Goal: Task Accomplishment & Management: Manage account settings

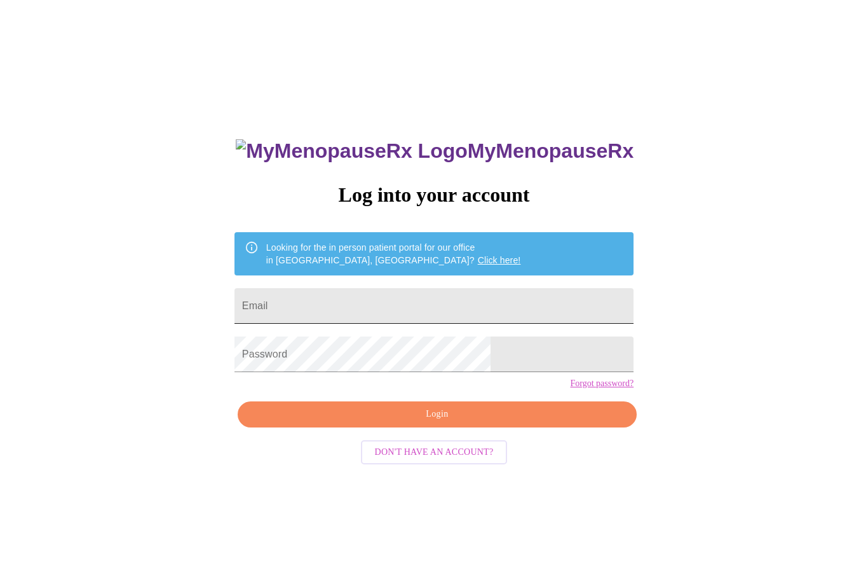
click at [439, 306] on input "Email" at bounding box center [434, 306] width 399 height 36
type input "[EMAIL_ADDRESS][DOMAIN_NAME]"
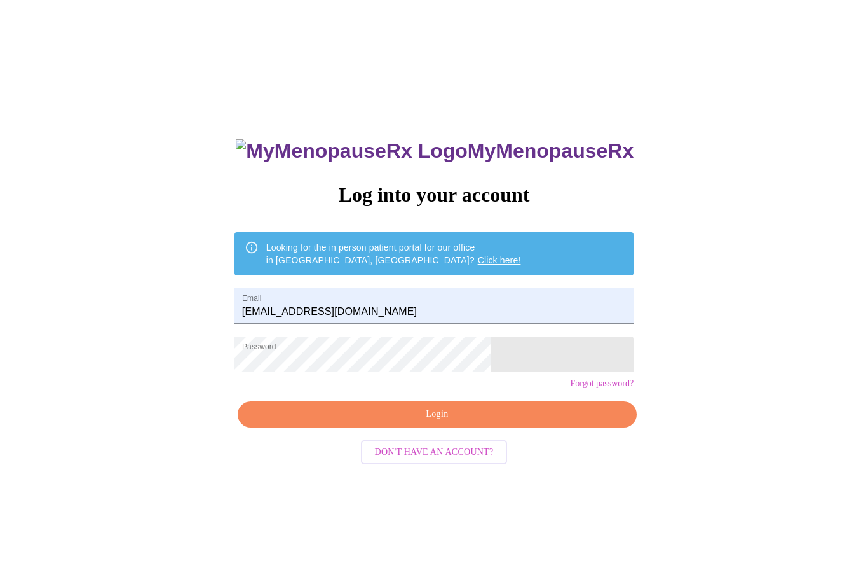
click at [448, 422] on span "Login" at bounding box center [437, 414] width 370 height 16
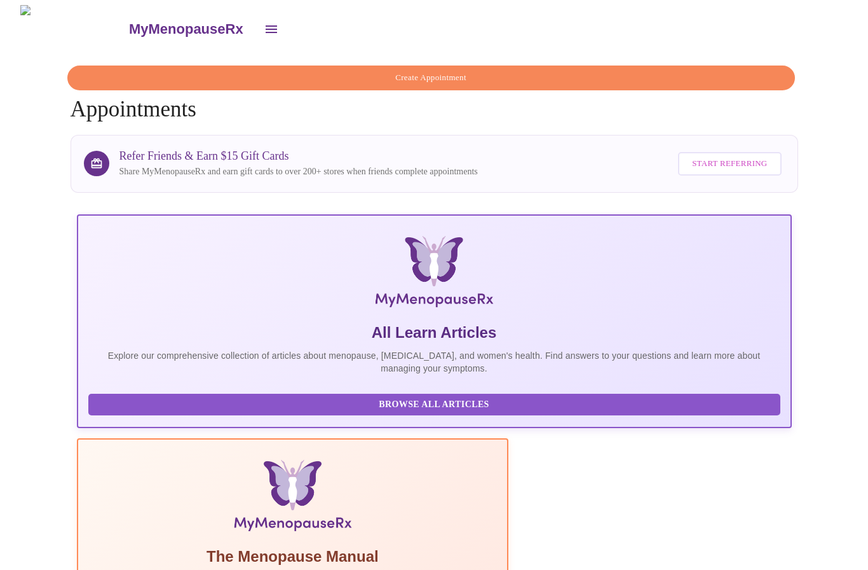
click at [264, 22] on icon "open drawer" at bounding box center [271, 29] width 15 height 15
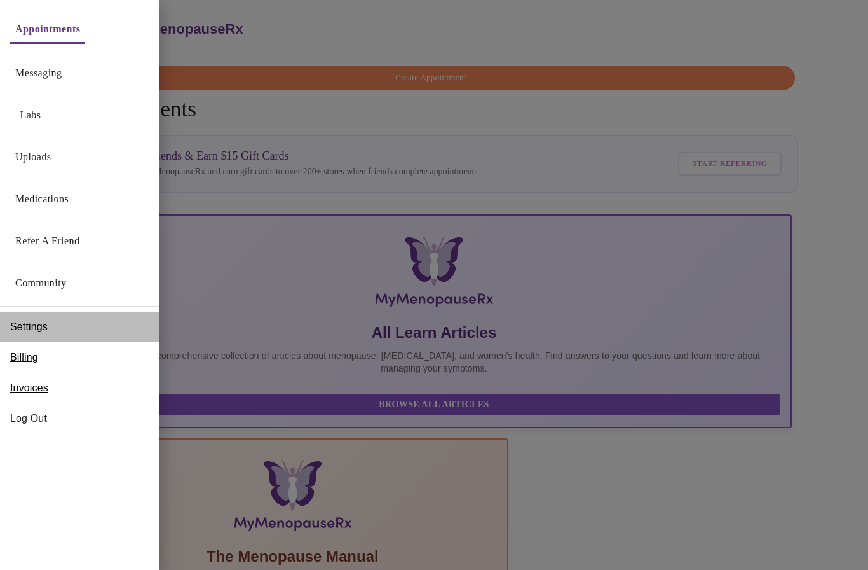
click at [29, 324] on span "Settings" at bounding box center [29, 326] width 38 height 15
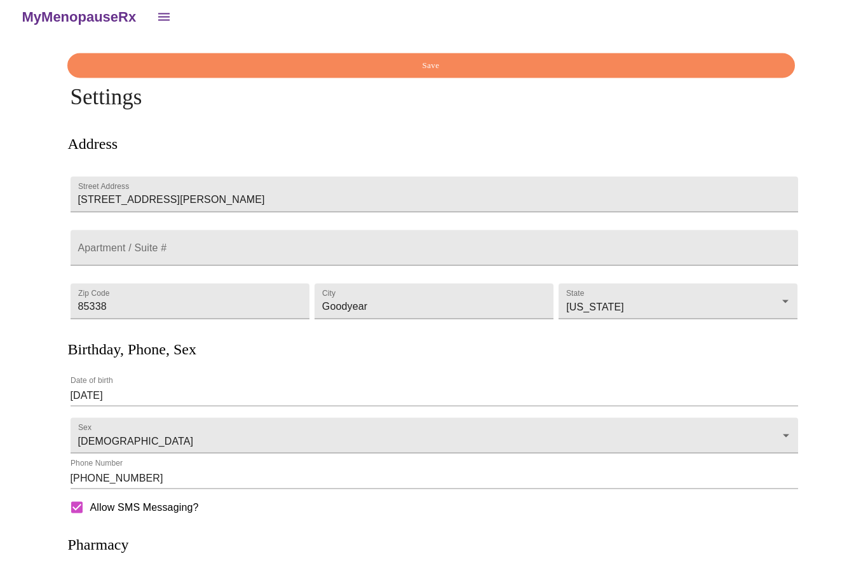
scroll to position [100, 0]
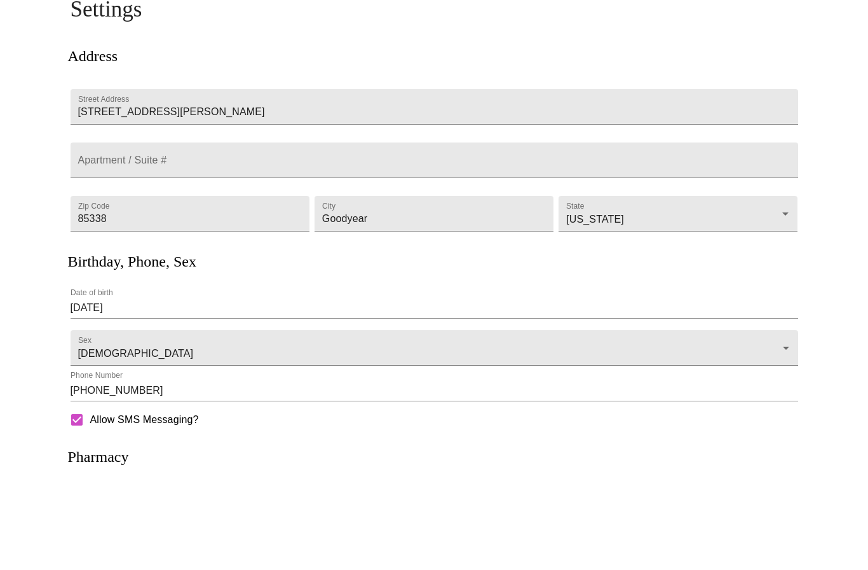
click at [109, 513] on p at bounding box center [434, 523] width 702 height 34
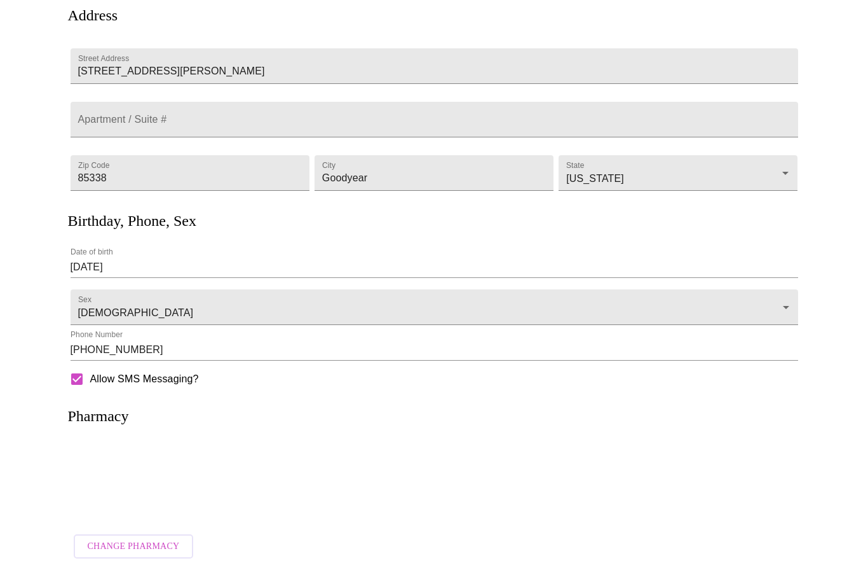
scroll to position [152, 0]
click at [120, 540] on span "Change Pharmacy" at bounding box center [134, 546] width 92 height 16
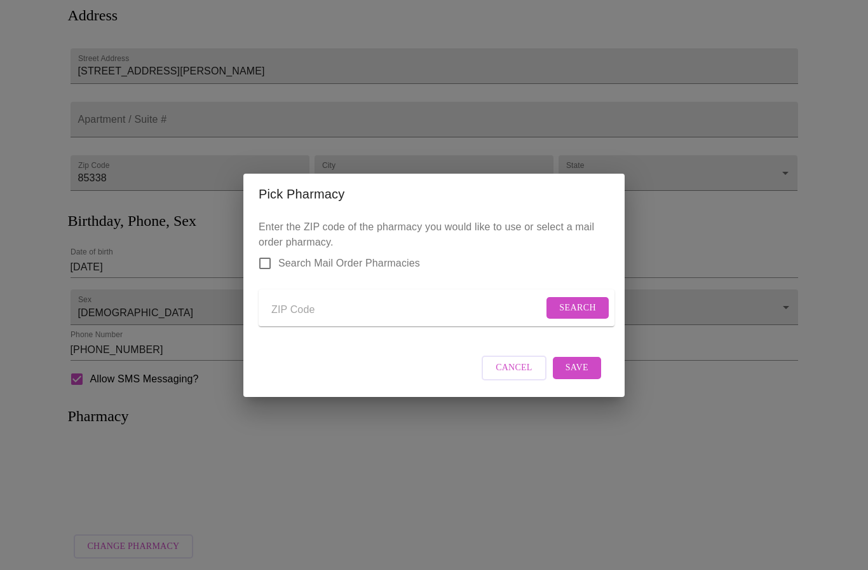
click at [265, 257] on input "Search Mail Order Pharmacies" at bounding box center [265, 263] width 27 height 27
checkbox input "true"
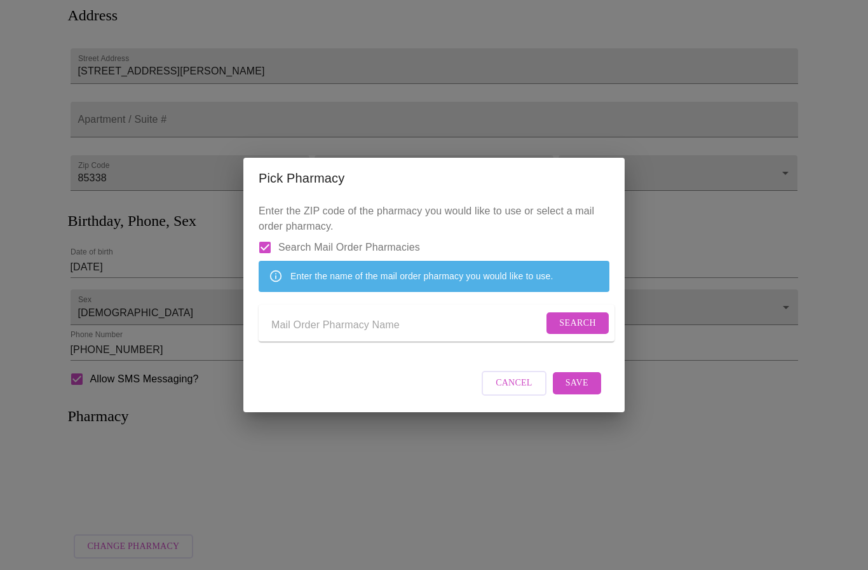
click at [289, 327] on input "Send a message to your care team" at bounding box center [407, 325] width 272 height 20
type input "Express scripts"
click at [570, 329] on span "Search" at bounding box center [577, 323] width 37 height 16
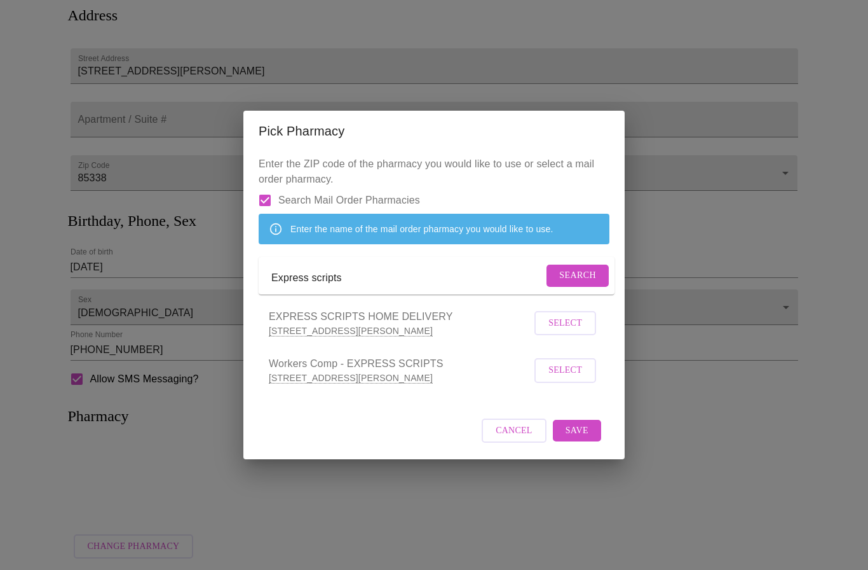
click at [566, 331] on span "Select" at bounding box center [566, 323] width 34 height 16
click at [582, 437] on span "Save" at bounding box center [577, 429] width 23 height 16
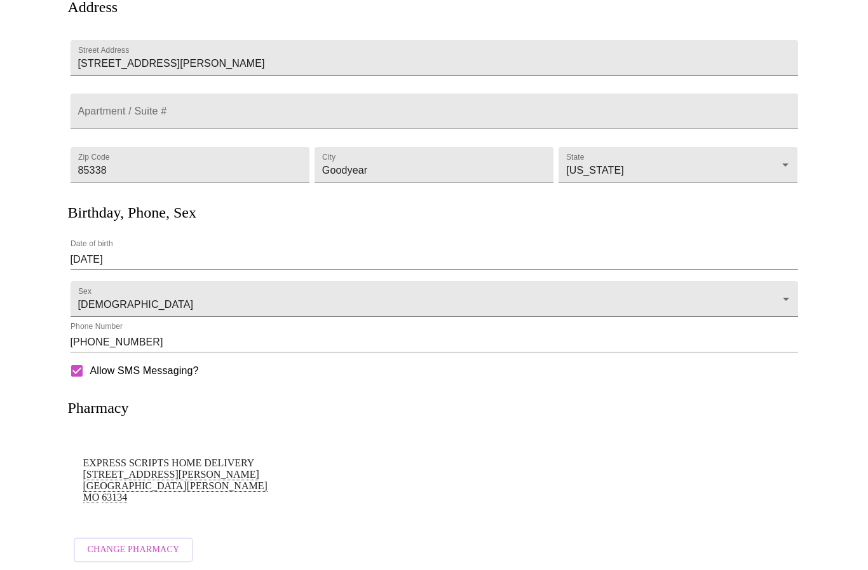
scroll to position [0, 0]
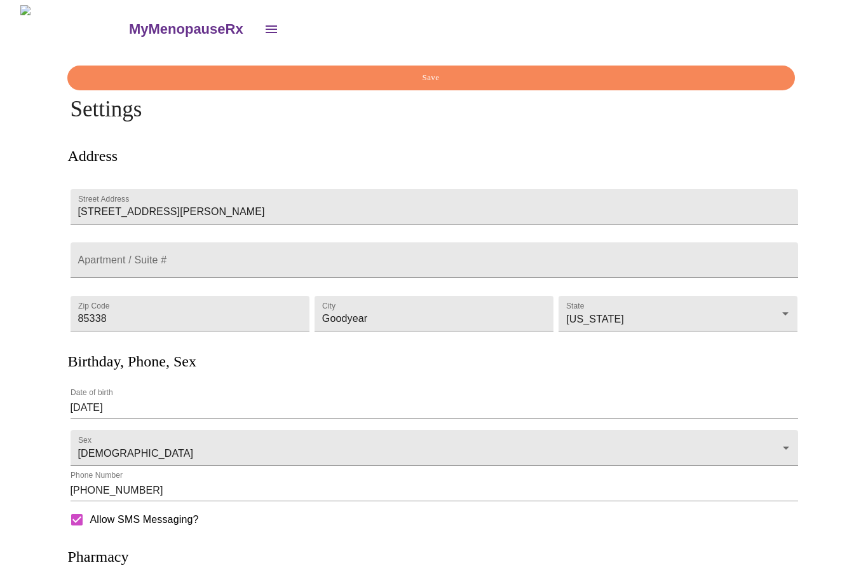
click at [242, 71] on span "Save" at bounding box center [431, 78] width 699 height 15
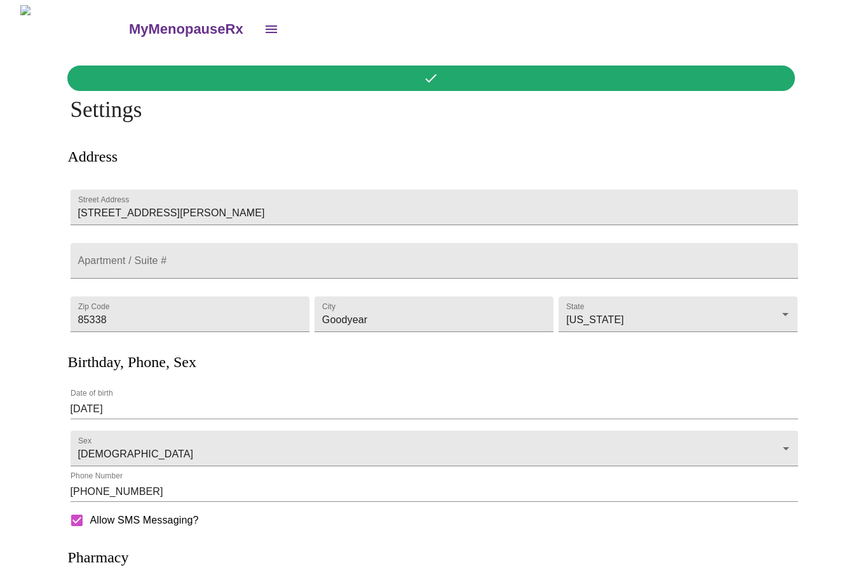
click at [264, 22] on icon "open drawer" at bounding box center [271, 29] width 15 height 15
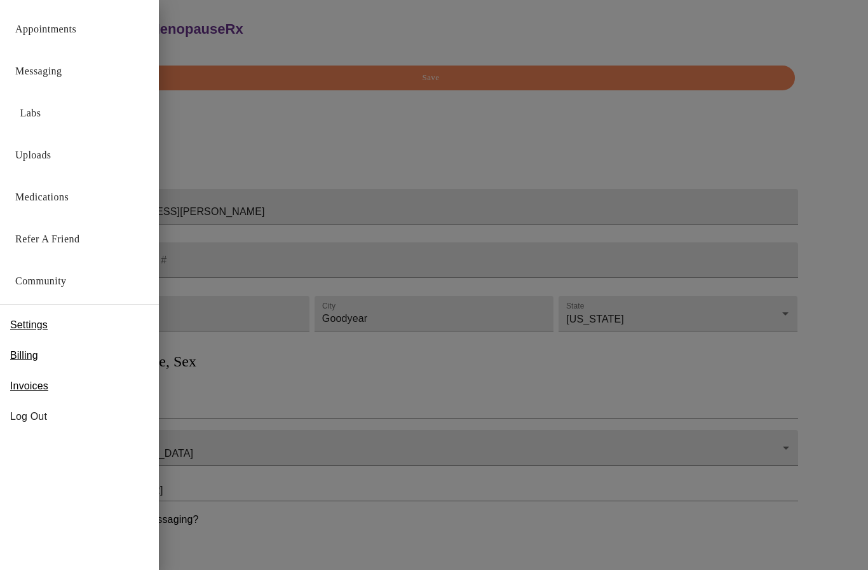
click at [44, 200] on link "Medications" at bounding box center [41, 197] width 53 height 18
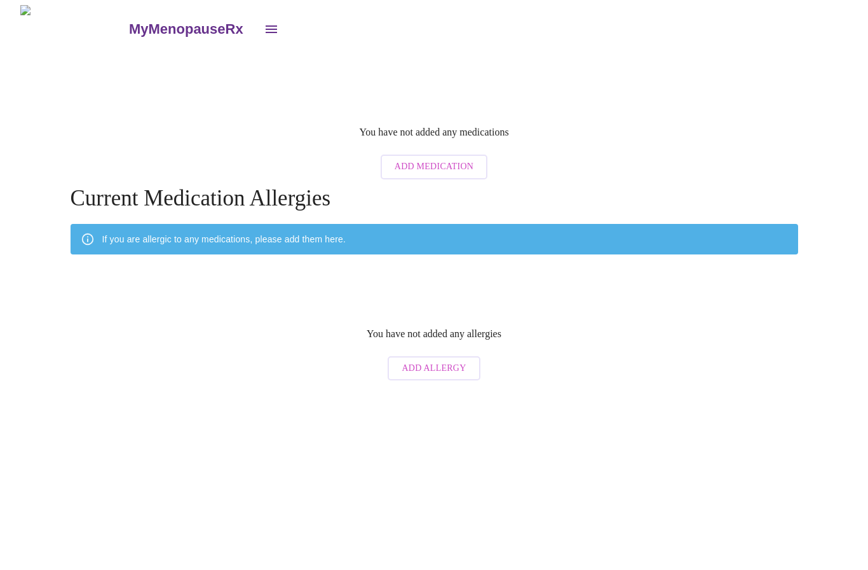
click at [415, 159] on span "Add Medication" at bounding box center [434, 167] width 79 height 16
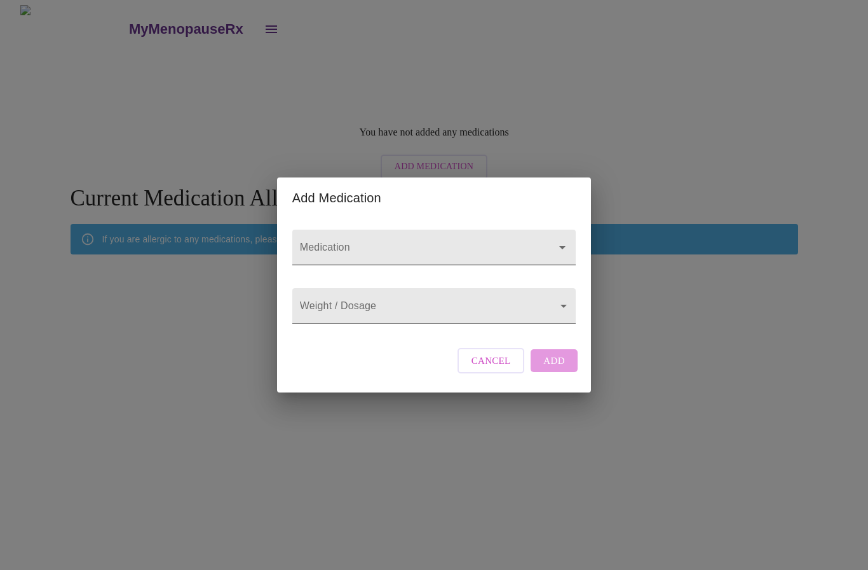
click at [332, 242] on input "Medication" at bounding box center [415, 254] width 237 height 24
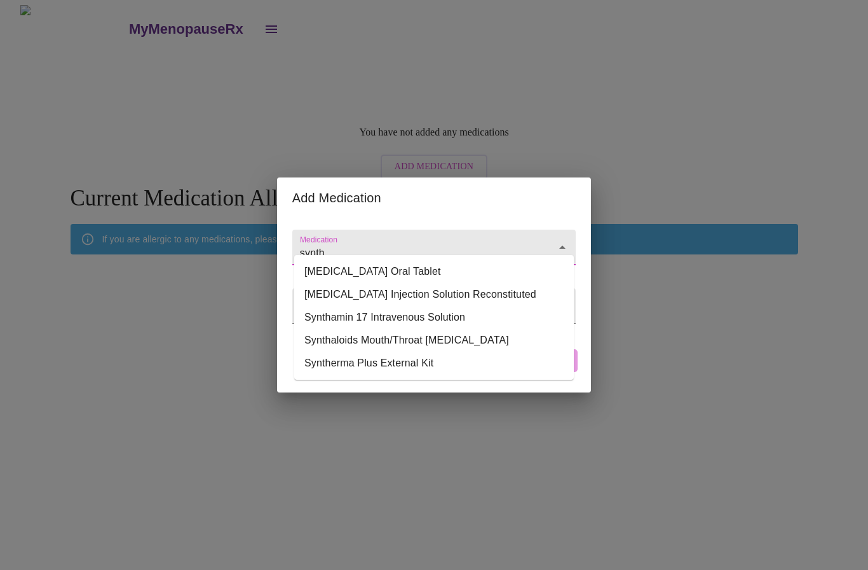
click at [333, 272] on li "[MEDICAL_DATA] Oral Tablet" at bounding box center [434, 271] width 280 height 23
type input "[MEDICAL_DATA] Oral Tablet"
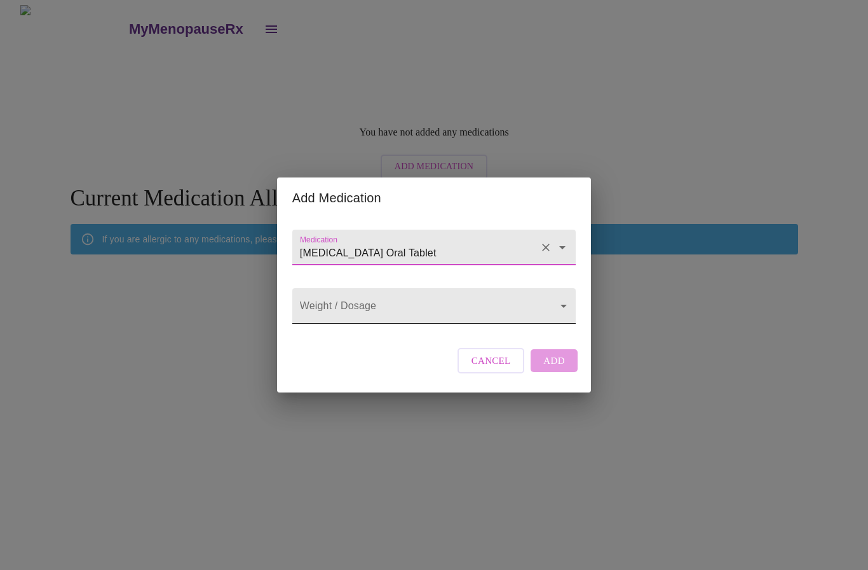
click at [325, 304] on body "MyMenopauseRx You have not added any medications Add Medication Current Medicat…" at bounding box center [434, 195] width 858 height 381
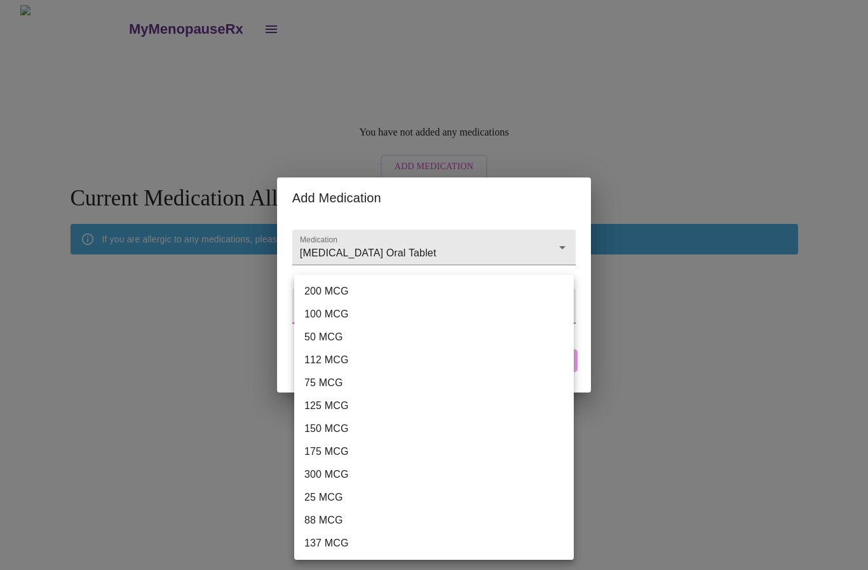
click at [317, 407] on li "125 MCG" at bounding box center [434, 405] width 280 height 23
type input "125 MCG"
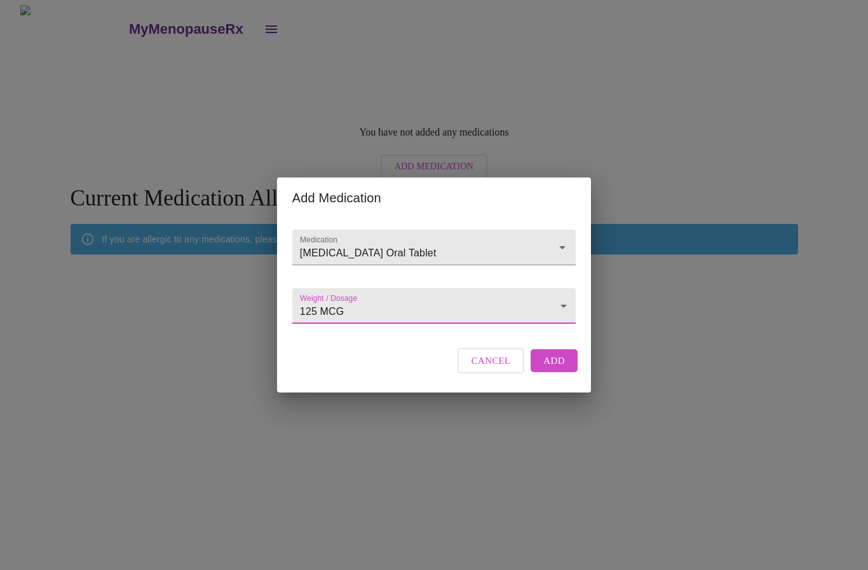
click at [552, 369] on span "Add" at bounding box center [554, 360] width 22 height 17
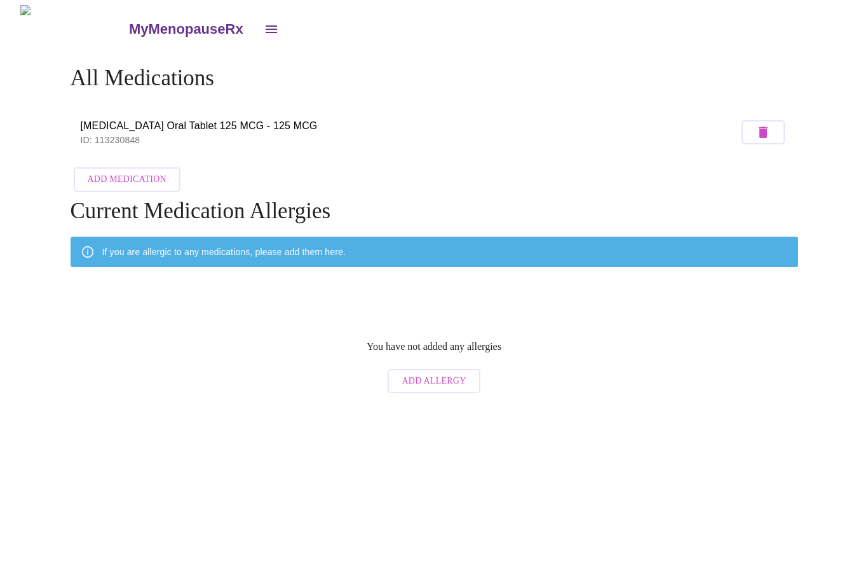
click at [110, 174] on span "Add Medication" at bounding box center [127, 180] width 79 height 16
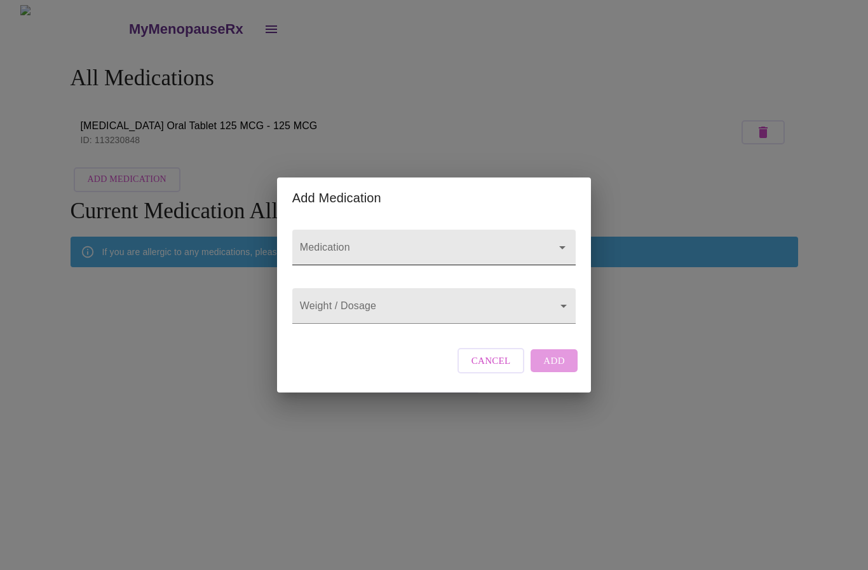
click at [326, 242] on input "Medication" at bounding box center [415, 254] width 237 height 24
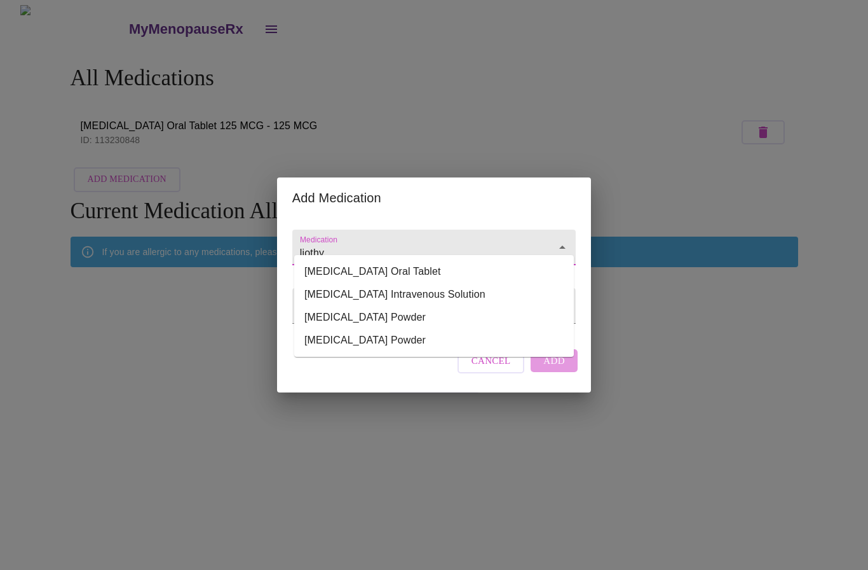
click at [332, 272] on li "[MEDICAL_DATA] Oral Tablet" at bounding box center [434, 271] width 280 height 23
type input "[MEDICAL_DATA] Oral Tablet"
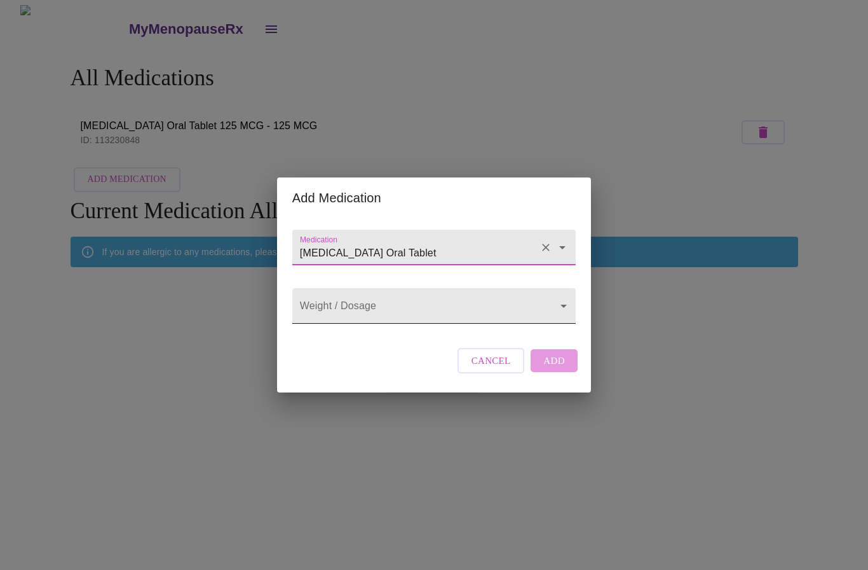
click at [395, 304] on body "MyMenopauseRx All Medications [MEDICAL_DATA] Oral Tablet 125 MCG - 125 MCG ID: …" at bounding box center [434, 202] width 858 height 394
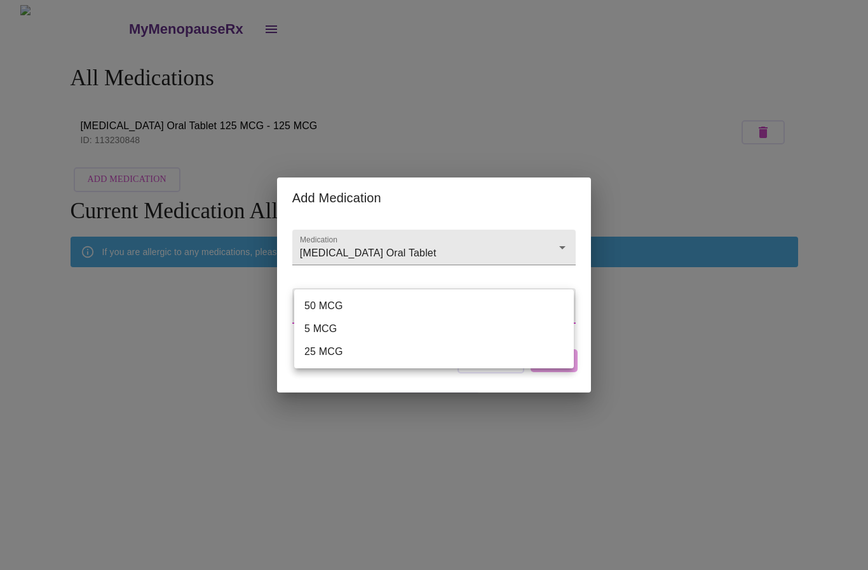
click at [319, 329] on li "5 MCG" at bounding box center [434, 328] width 280 height 23
type input "5 MCG"
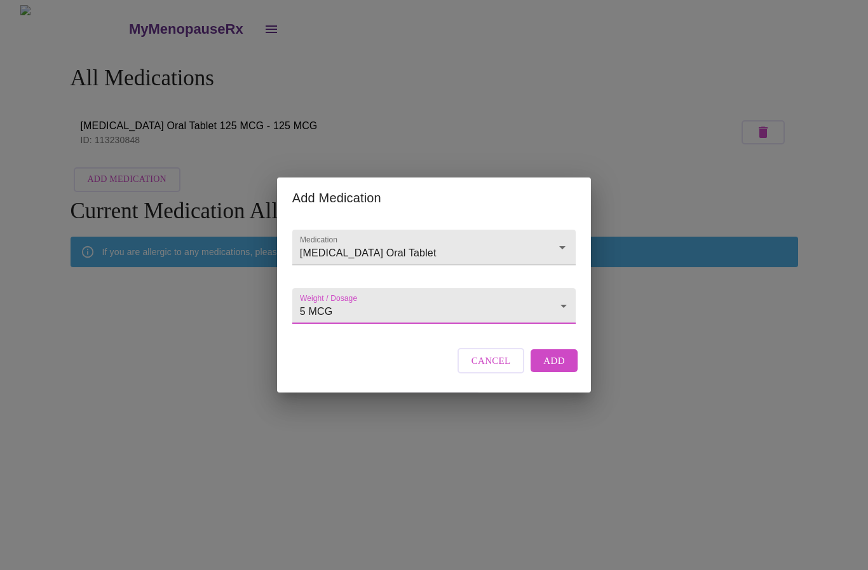
click at [557, 369] on span "Add" at bounding box center [554, 360] width 22 height 17
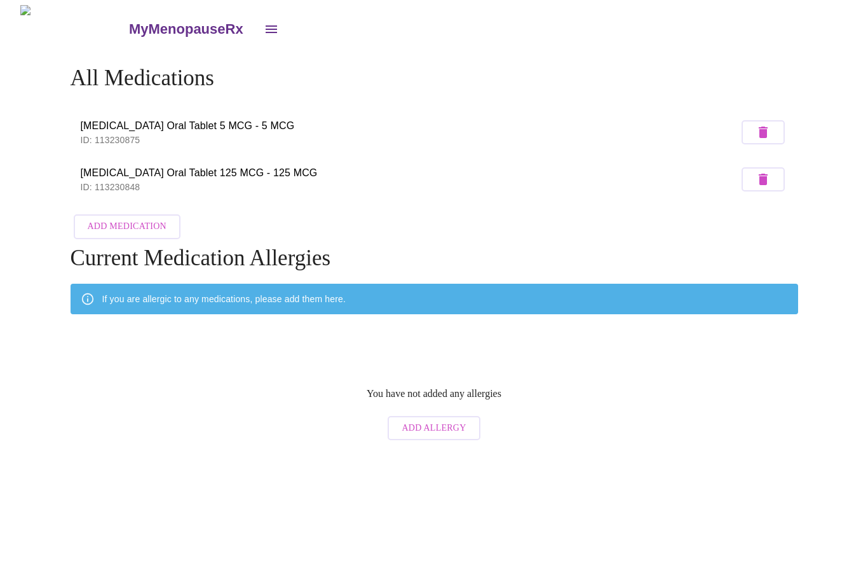
click at [114, 222] on span "Add Medication" at bounding box center [127, 227] width 79 height 16
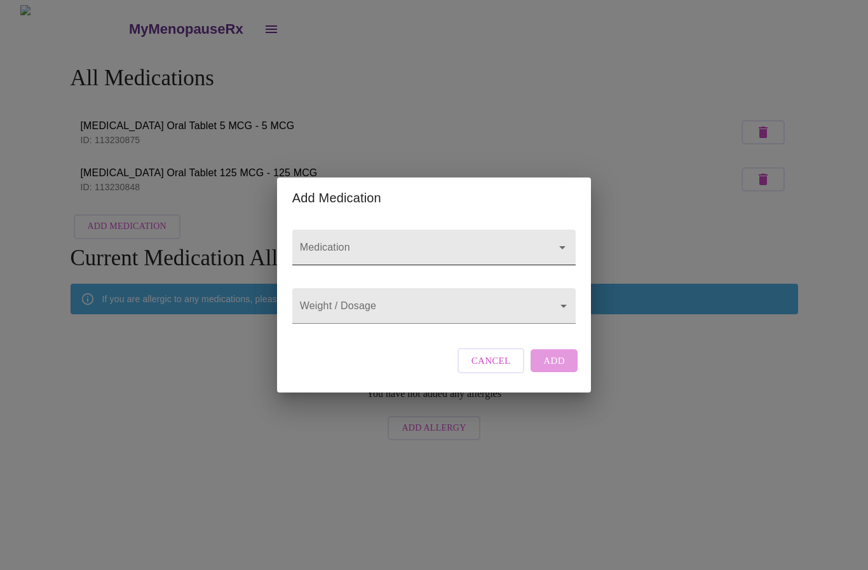
click at [324, 242] on input "Medication" at bounding box center [415, 254] width 237 height 24
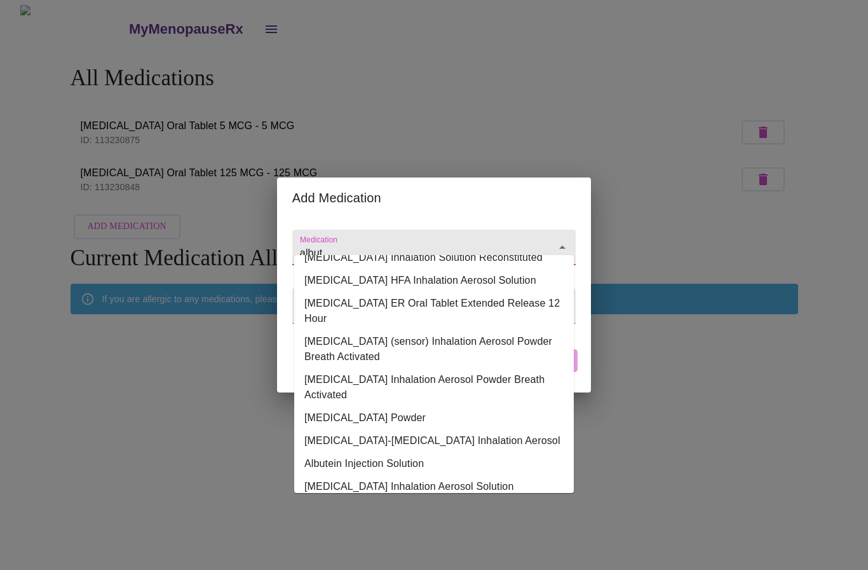
scroll to position [128, 0]
click at [509, 283] on li "[MEDICAL_DATA] HFA Inhalation Aerosol Solution" at bounding box center [434, 281] width 280 height 23
type input "[MEDICAL_DATA] HFA Inhalation Aerosol Solution"
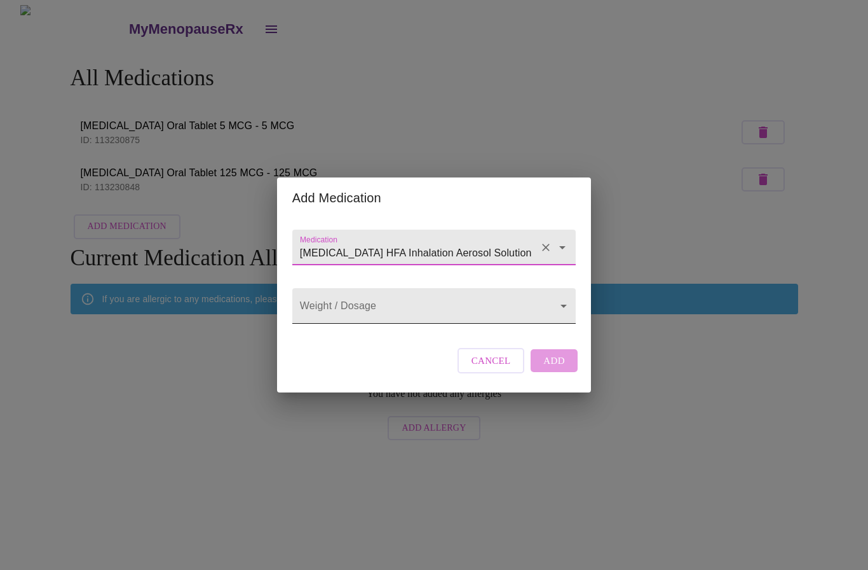
click at [472, 311] on body "MyMenopauseRx All Medications [MEDICAL_DATA] Oral Tablet 5 MCG - 5 MCG ID: 1132…" at bounding box center [434, 225] width 858 height 441
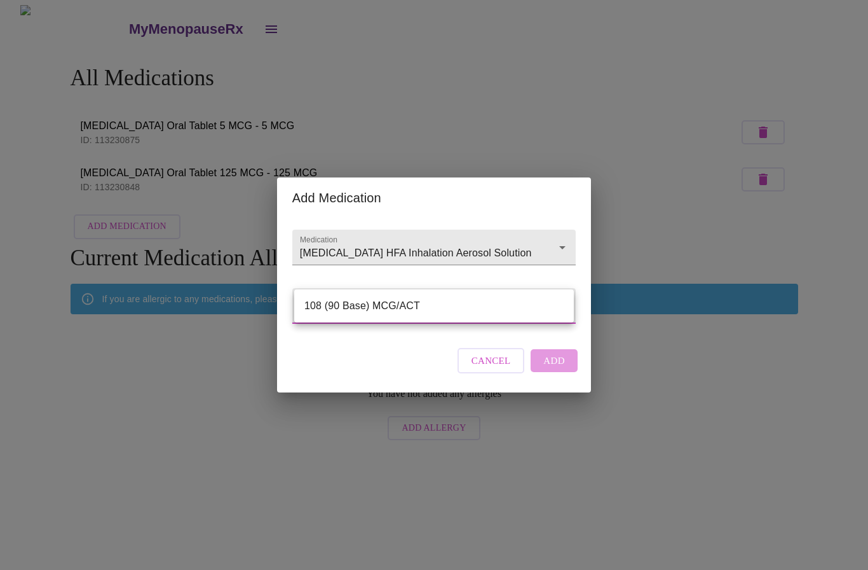
click at [473, 304] on li "108 (90 Base) MCG/ACT" at bounding box center [434, 305] width 280 height 23
type input "108 (90 Base) MCG/ACT"
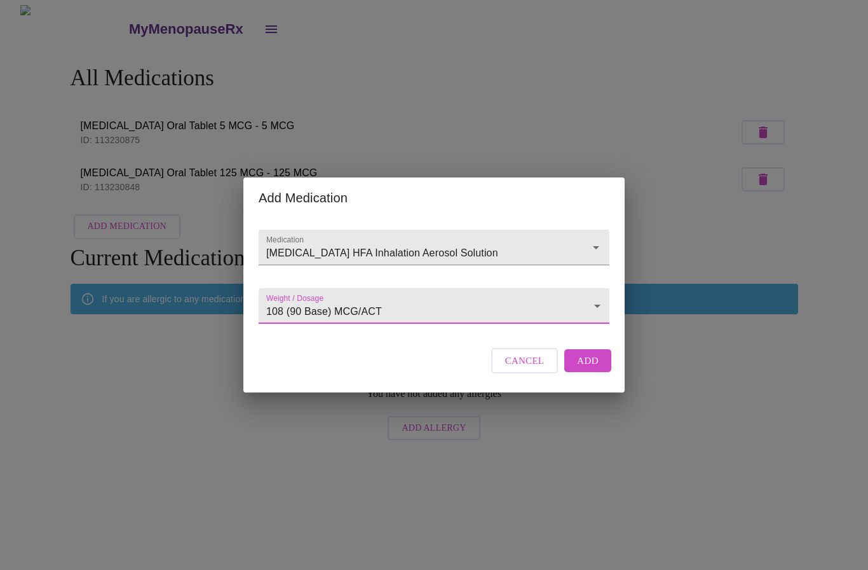
click at [586, 369] on span "Add" at bounding box center [588, 360] width 22 height 17
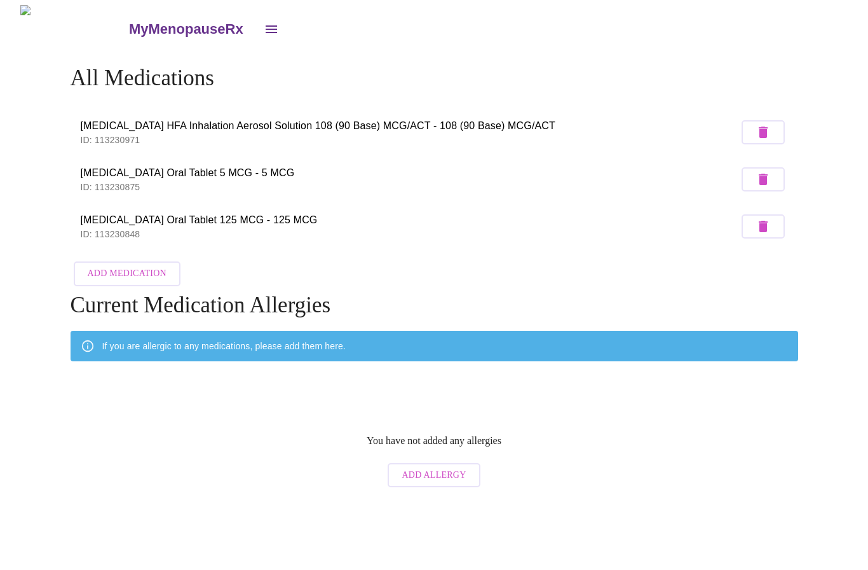
click at [127, 268] on span "Add Medication" at bounding box center [127, 274] width 79 height 16
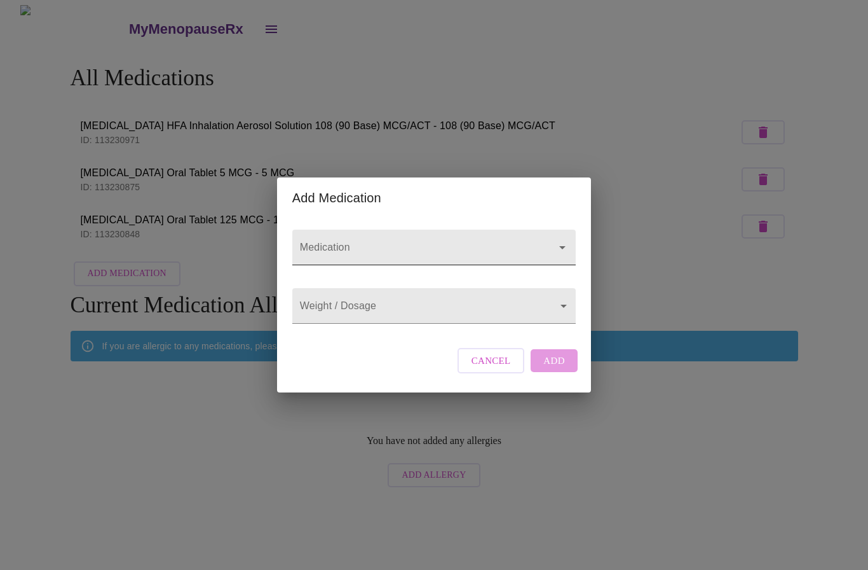
click at [323, 242] on input "Medication" at bounding box center [415, 254] width 237 height 24
type input "s"
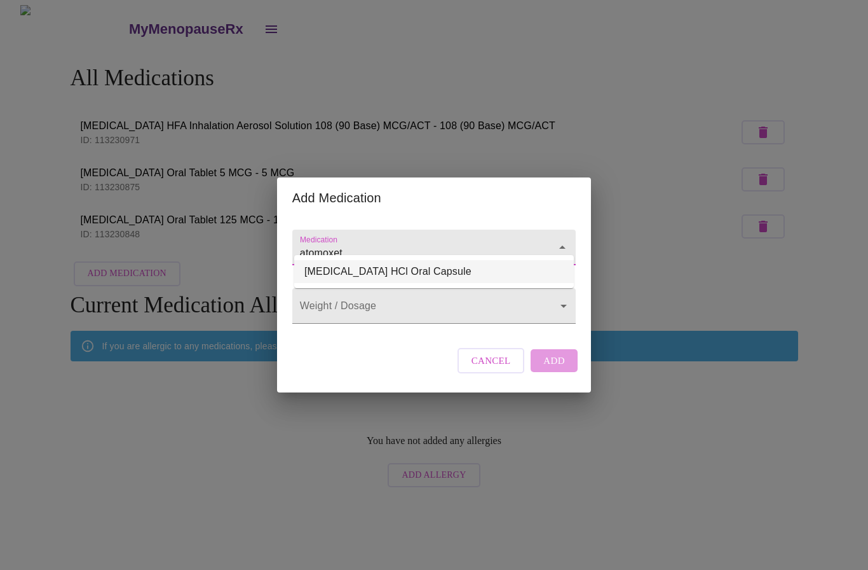
click at [398, 272] on li "[MEDICAL_DATA] HCl Oral Capsule" at bounding box center [434, 271] width 280 height 23
type input "[MEDICAL_DATA] HCl Oral Capsule"
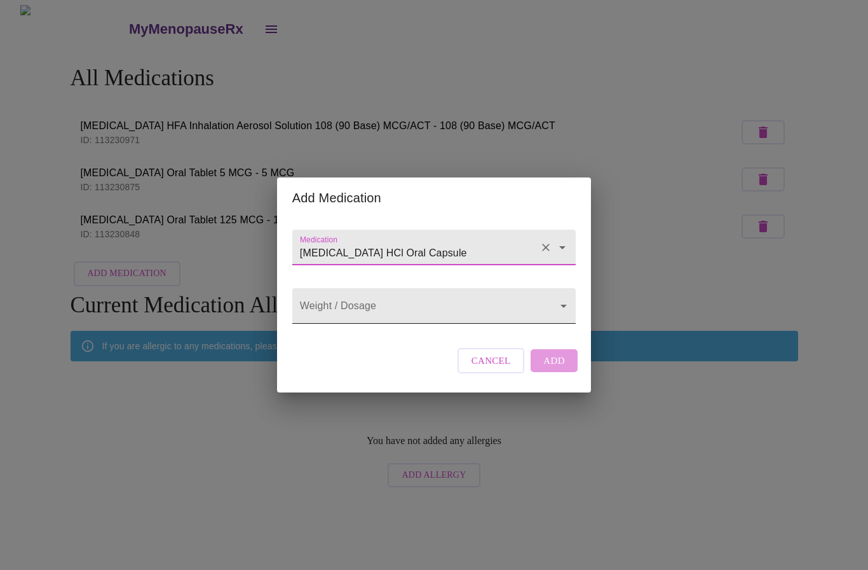
click at [412, 309] on body "MyMenopauseRx All Medications [MEDICAL_DATA] HFA Inhalation Aerosol Solution 10…" at bounding box center [434, 249] width 858 height 488
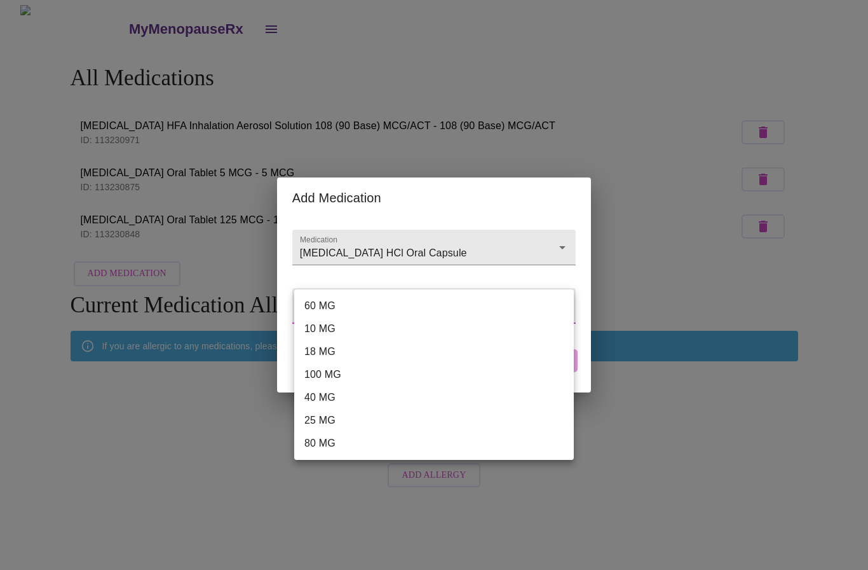
click at [332, 397] on li "40 MG" at bounding box center [434, 397] width 280 height 23
type input "40 MG"
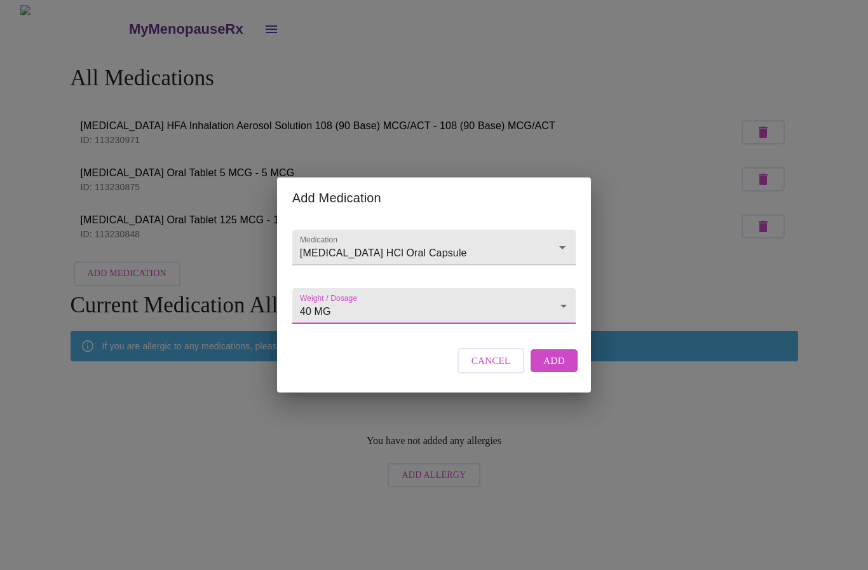
click at [559, 369] on span "Add" at bounding box center [554, 360] width 22 height 17
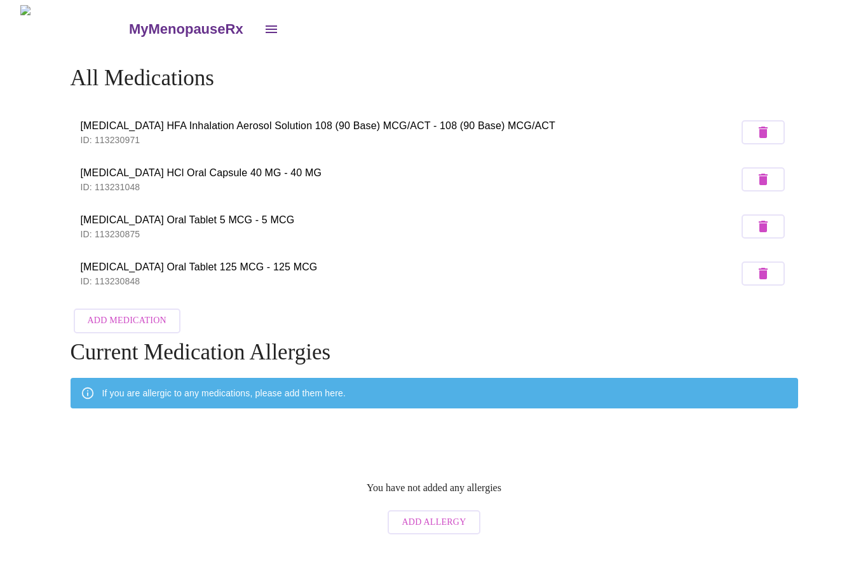
scroll to position [52, 0]
click at [437, 514] on span "Add Allergy" at bounding box center [434, 522] width 64 height 16
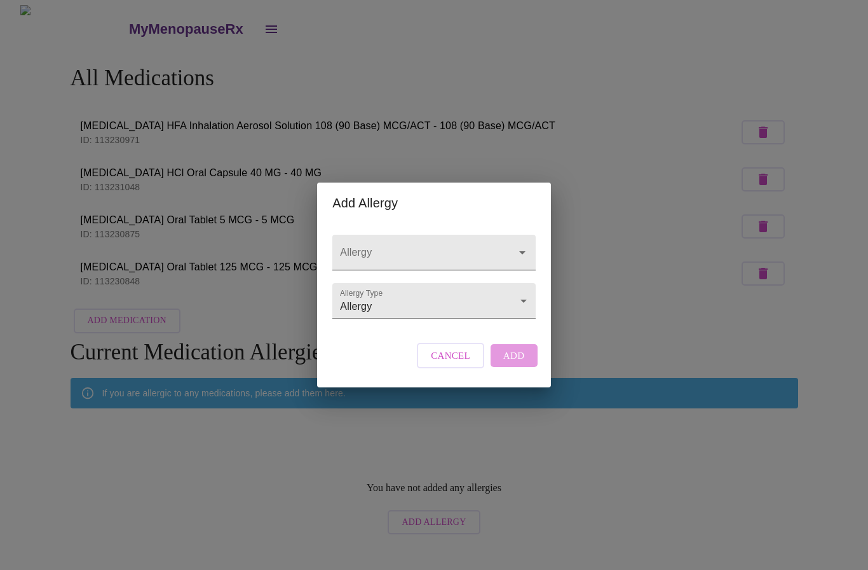
click at [497, 243] on div at bounding box center [513, 252] width 33 height 18
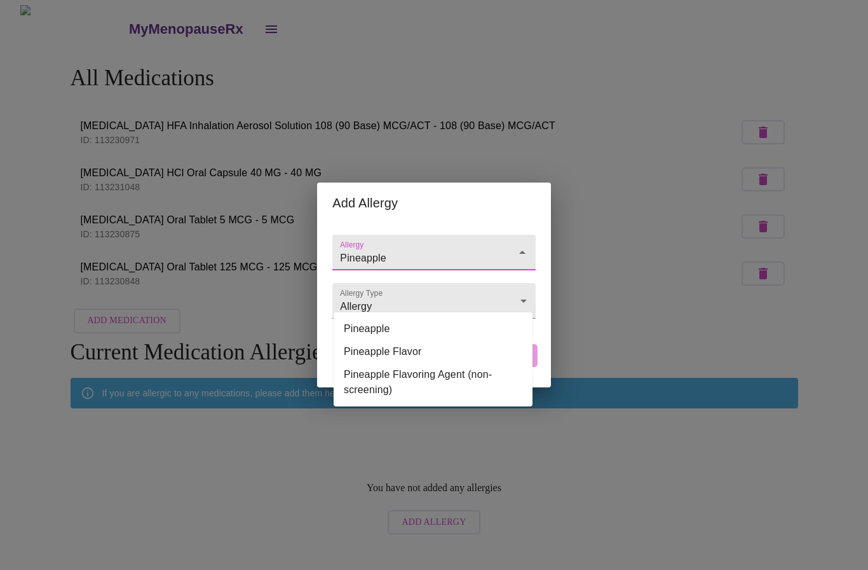
click at [373, 317] on li "Pineapple" at bounding box center [433, 328] width 199 height 23
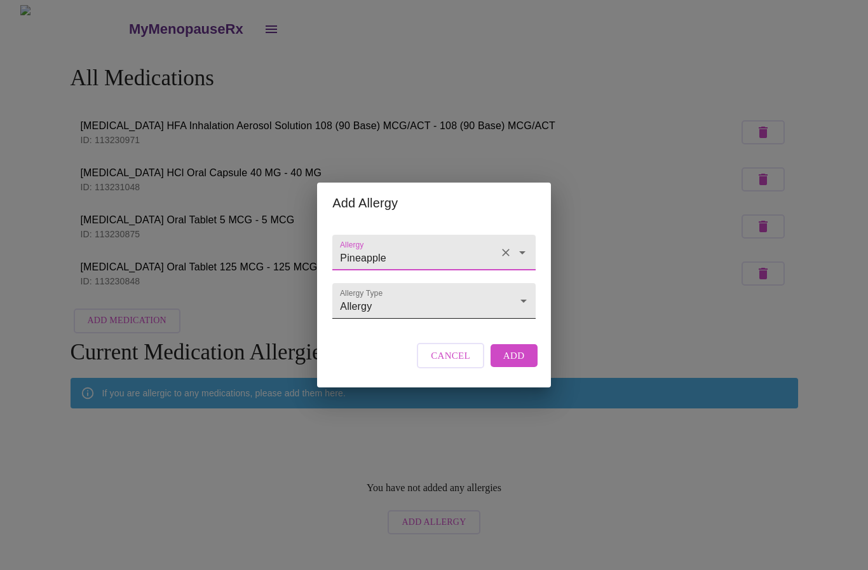
type input "Pineapple"
click at [465, 301] on body "MyMenopauseRx All Medications [MEDICAL_DATA] HFA Inhalation Aerosol Solution 10…" at bounding box center [434, 272] width 858 height 535
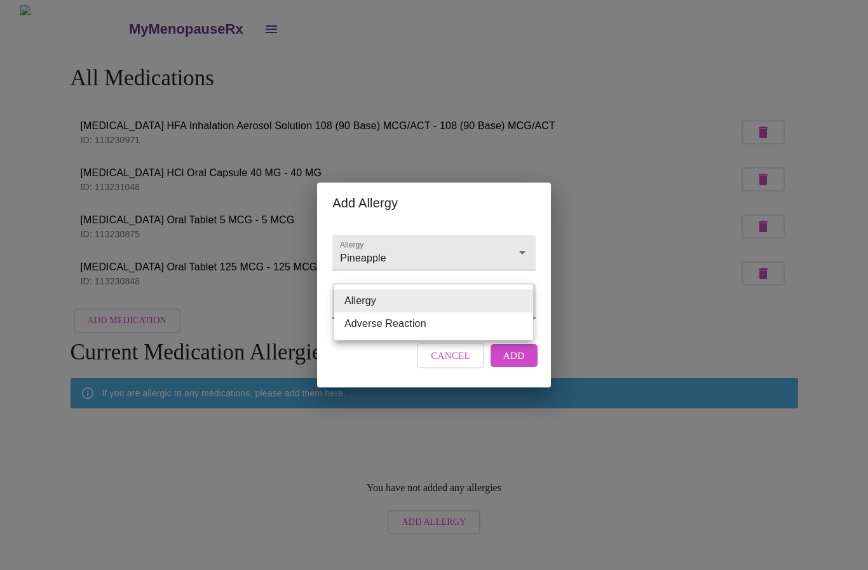
click at [412, 322] on li "Adverse Reaction" at bounding box center [433, 323] width 199 height 23
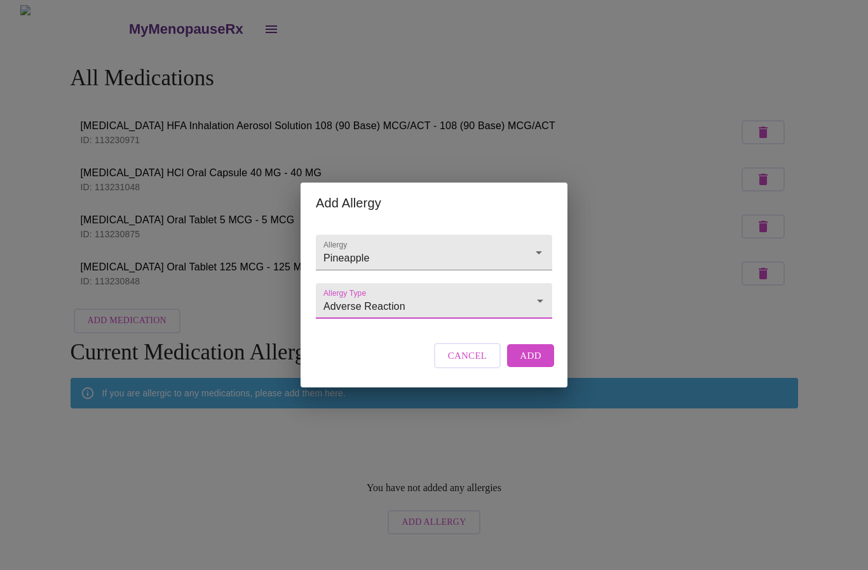
click at [525, 303] on body "MyMenopauseRx All Medications [MEDICAL_DATA] HFA Inhalation Aerosol Solution 10…" at bounding box center [434, 272] width 858 height 535
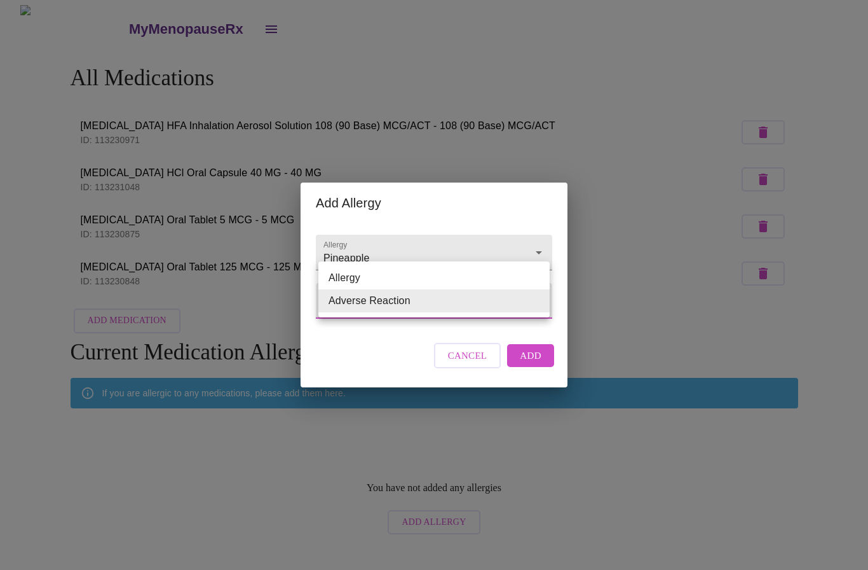
click at [355, 281] on li "Allergy" at bounding box center [433, 277] width 231 height 23
type input "Allergy"
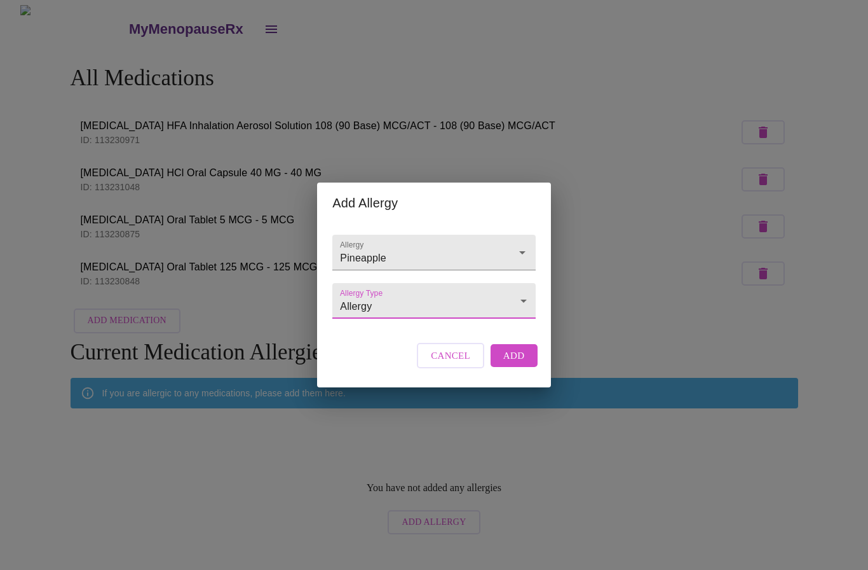
click at [520, 364] on span "Add" at bounding box center [514, 355] width 22 height 17
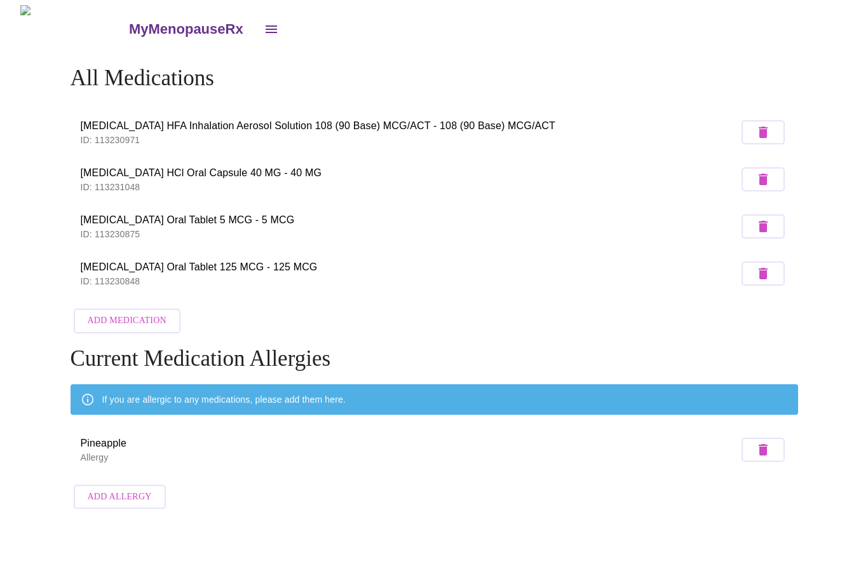
click at [114, 489] on span "Add Allergy" at bounding box center [120, 497] width 64 height 16
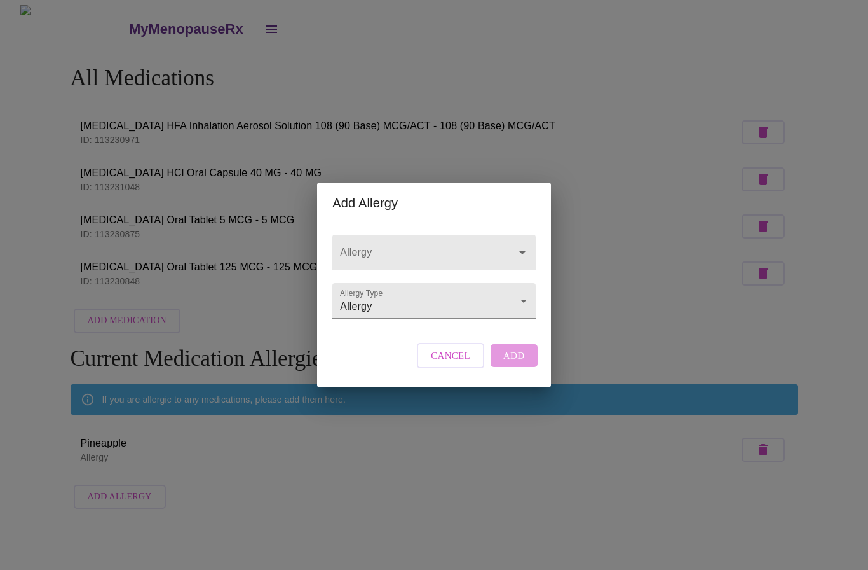
click at [372, 247] on input "Allergy" at bounding box center [416, 259] width 156 height 24
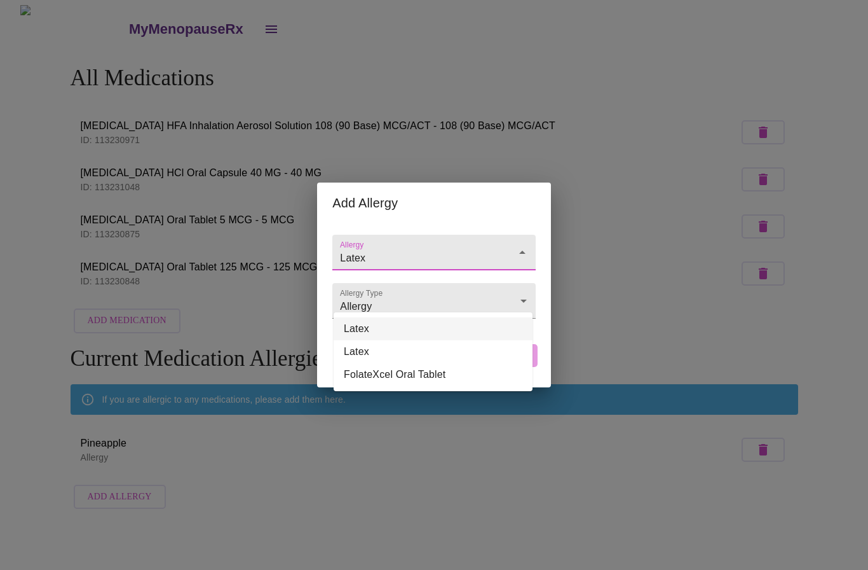
click at [360, 317] on li "Latex" at bounding box center [433, 328] width 199 height 23
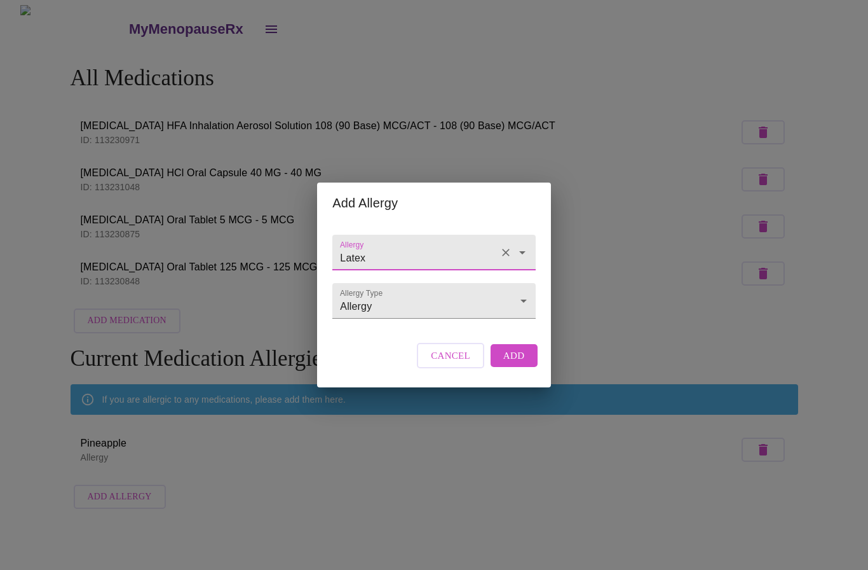
type input "Latex"
click at [514, 364] on span "Add" at bounding box center [514, 355] width 22 height 17
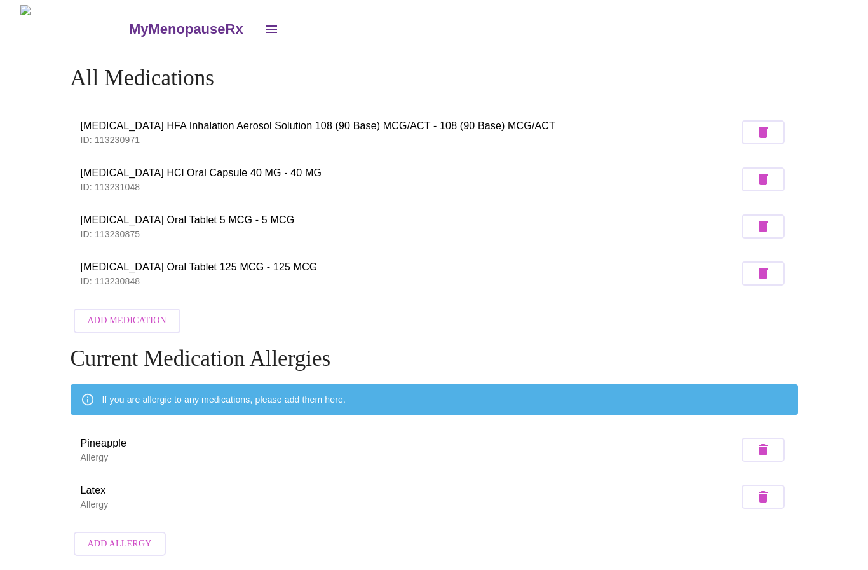
click at [121, 536] on span "Add Allergy" at bounding box center [120, 544] width 64 height 16
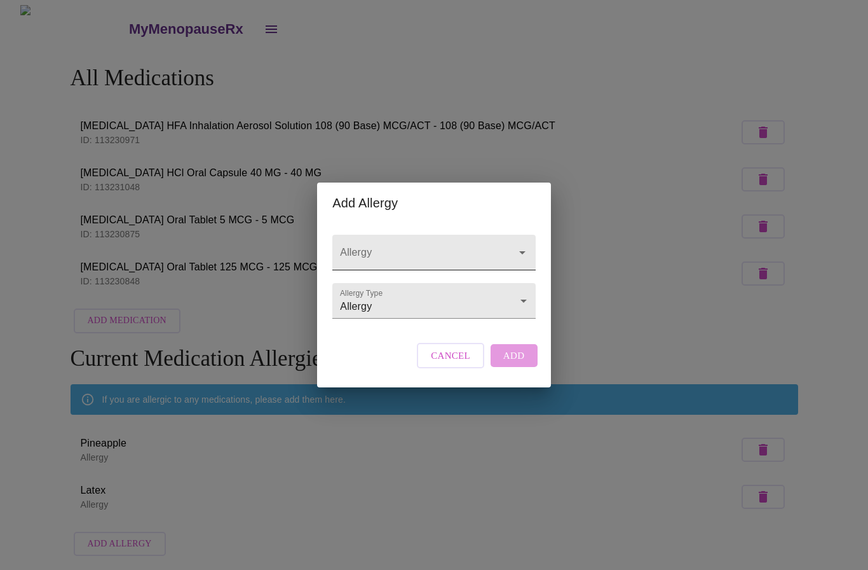
click at [350, 247] on input "Allergy" at bounding box center [416, 259] width 156 height 24
type input "Adhesives"
click at [494, 324] on div "Allergy Adhesives Allergy Type Allergy Allergy" at bounding box center [433, 273] width 213 height 100
click at [434, 247] on input "Allergy" at bounding box center [416, 259] width 156 height 24
type input "Adhesives"
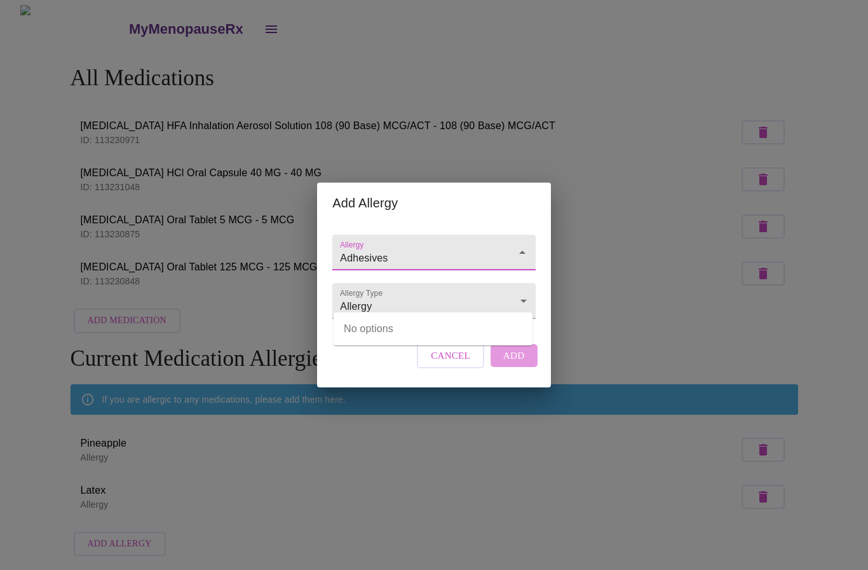
click at [523, 369] on div "Cancel Add" at bounding box center [477, 355] width 126 height 38
click at [458, 362] on span "Cancel" at bounding box center [450, 355] width 39 height 17
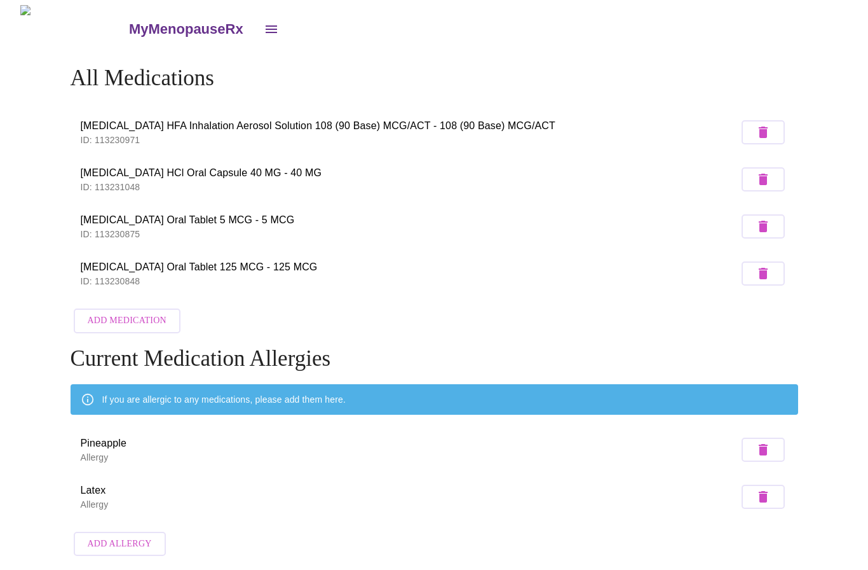
scroll to position [0, 0]
click at [264, 29] on icon "open drawer" at bounding box center [271, 29] width 15 height 15
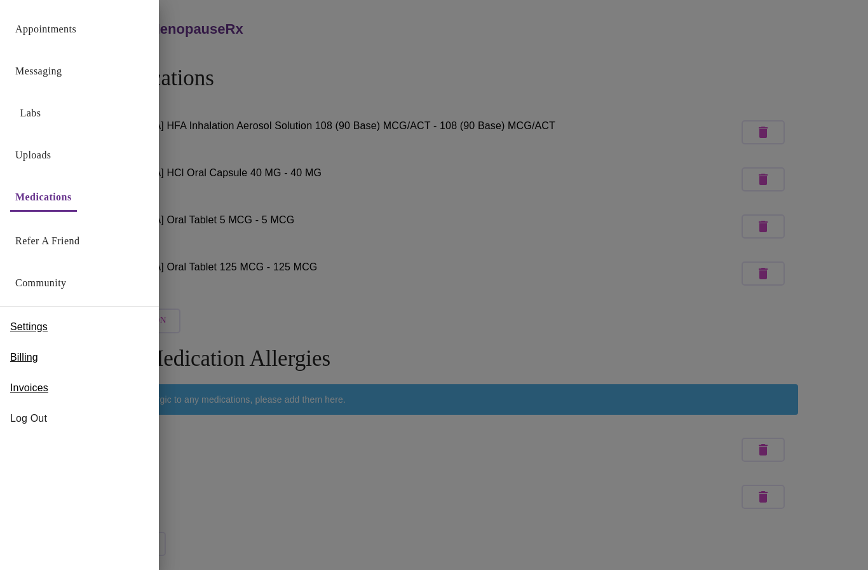
click at [840, 216] on div at bounding box center [434, 285] width 868 height 570
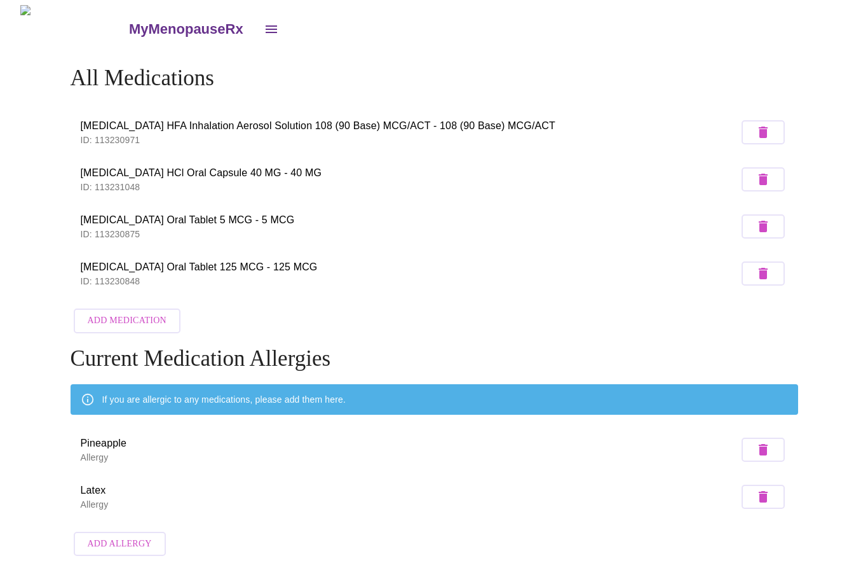
click at [264, 30] on icon "open drawer" at bounding box center [271, 29] width 15 height 15
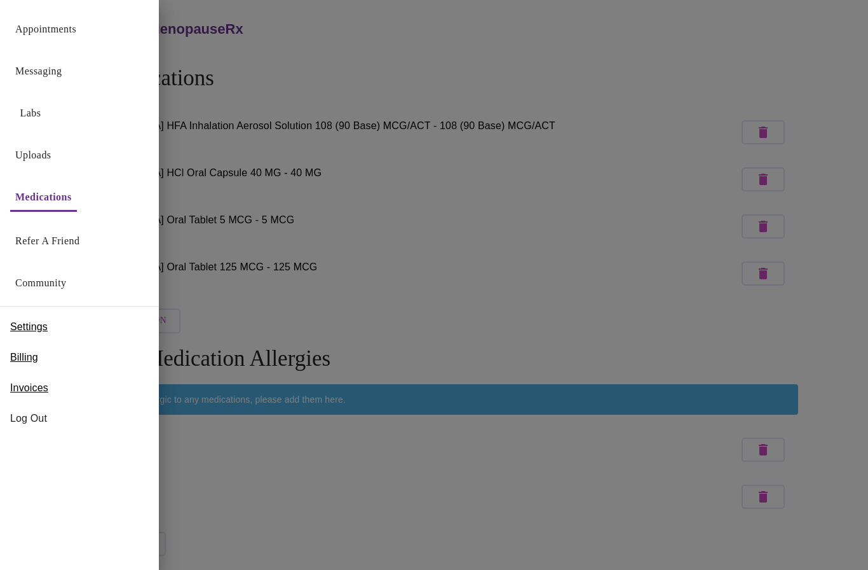
click at [33, 38] on link "Appointments" at bounding box center [45, 29] width 61 height 18
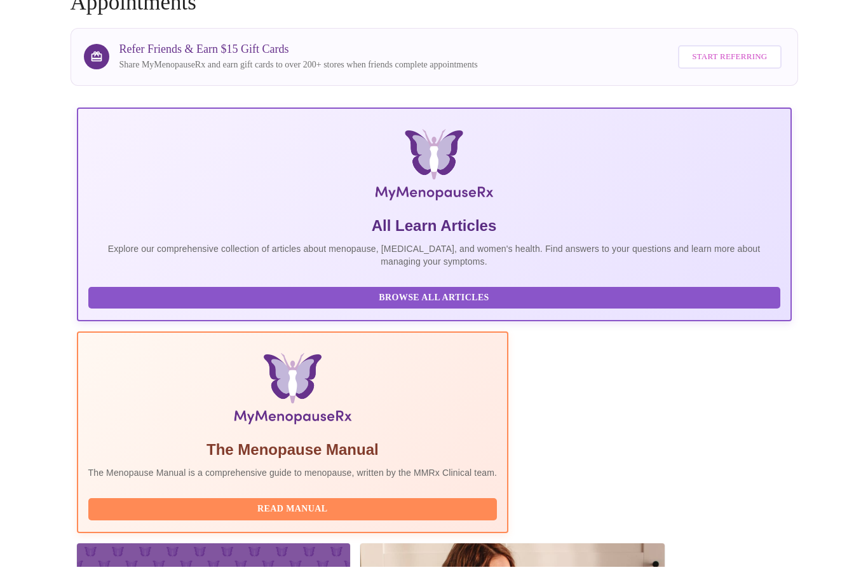
scroll to position [156, 0]
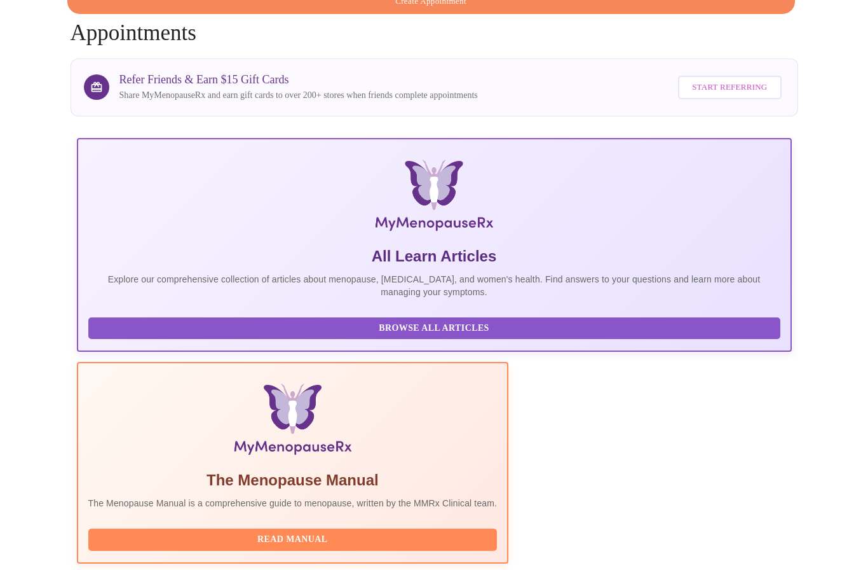
scroll to position [0, 0]
